Goal: Task Accomplishment & Management: Manage account settings

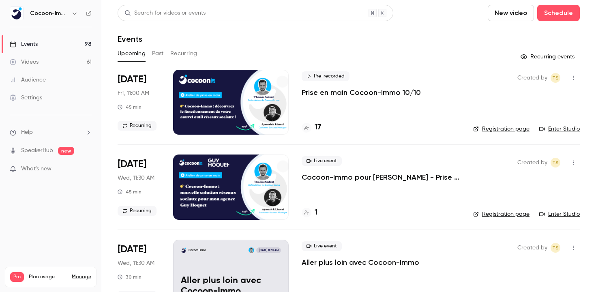
click at [331, 103] on div "Pre-recorded Prise en main Cocoon-Immo 10/10 17" at bounding box center [381, 102] width 158 height 65
click at [334, 96] on p "Prise en main Cocoon-Immo 10/10" at bounding box center [361, 93] width 119 height 10
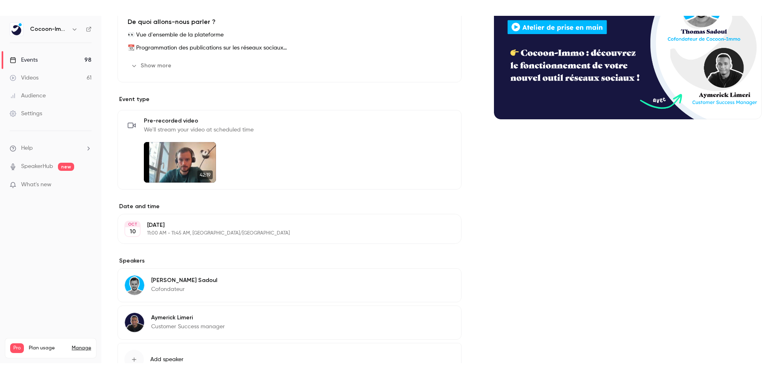
scroll to position [130, 0]
